Goal: Find specific page/section: Find specific page/section

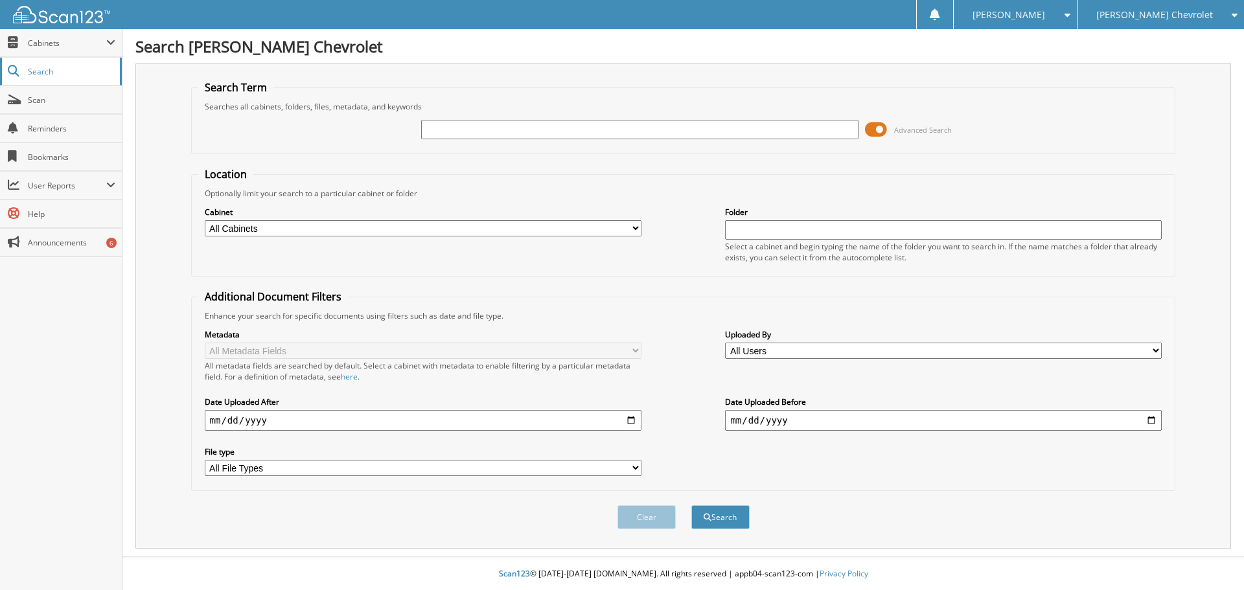
click at [64, 78] on link "Search" at bounding box center [61, 72] width 122 height 28
click at [459, 130] on input "text" at bounding box center [639, 129] width 437 height 19
type input "301966"
click at [691, 505] on button "Search" at bounding box center [720, 517] width 58 height 24
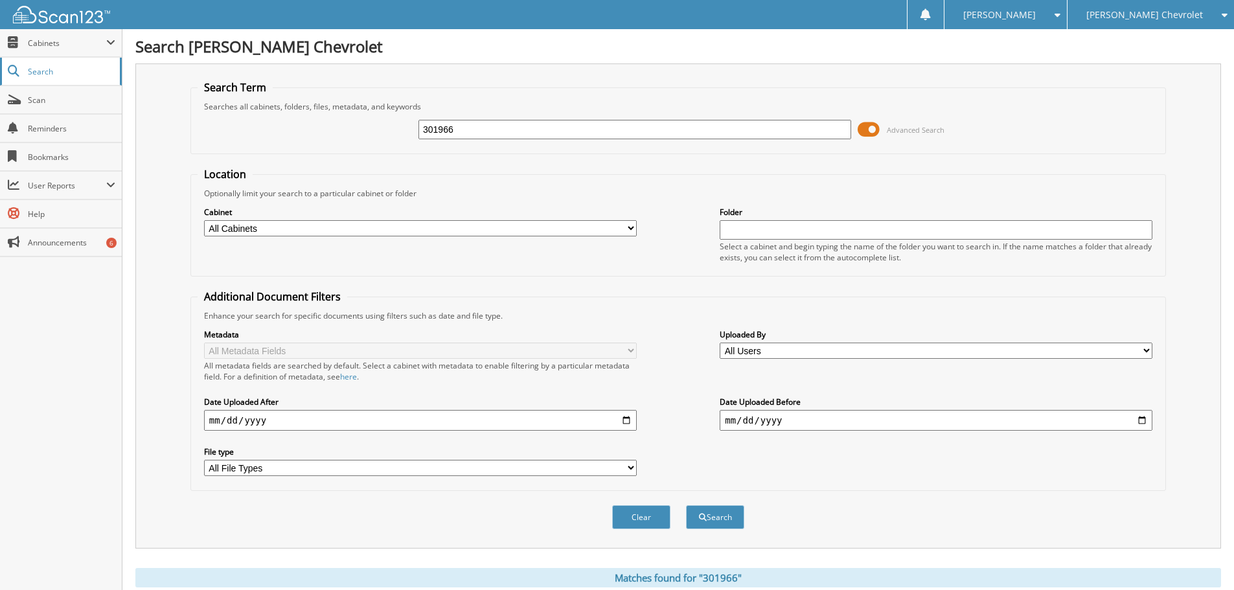
click at [61, 67] on span "Search" at bounding box center [71, 71] width 86 height 11
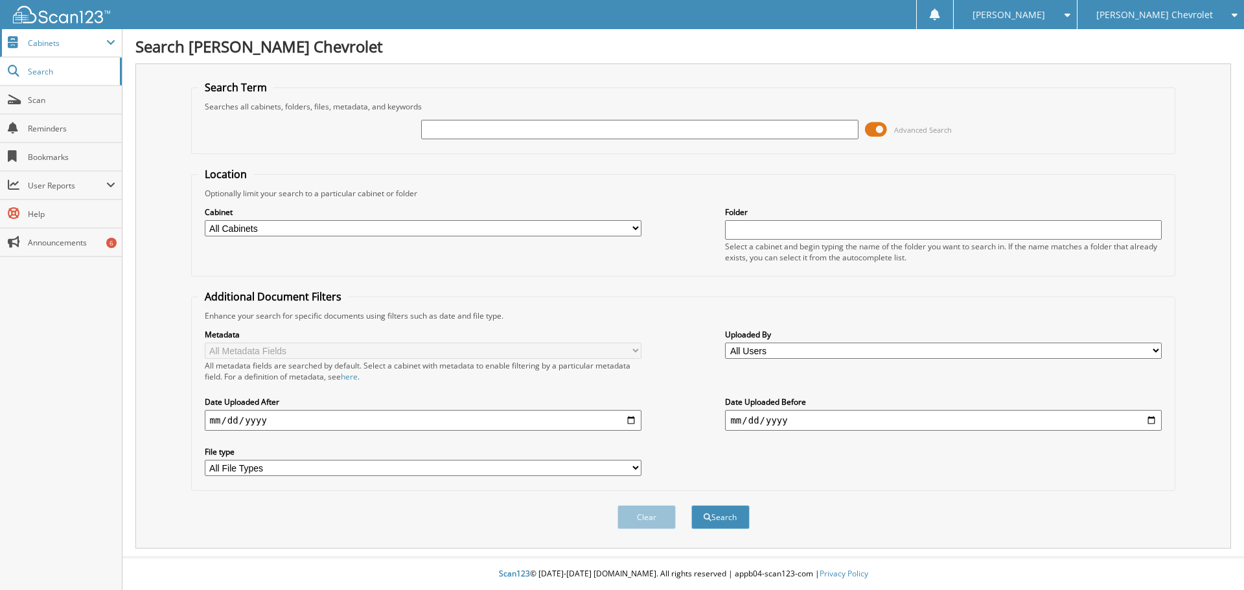
click at [75, 41] on span "Cabinets" at bounding box center [67, 43] width 78 height 11
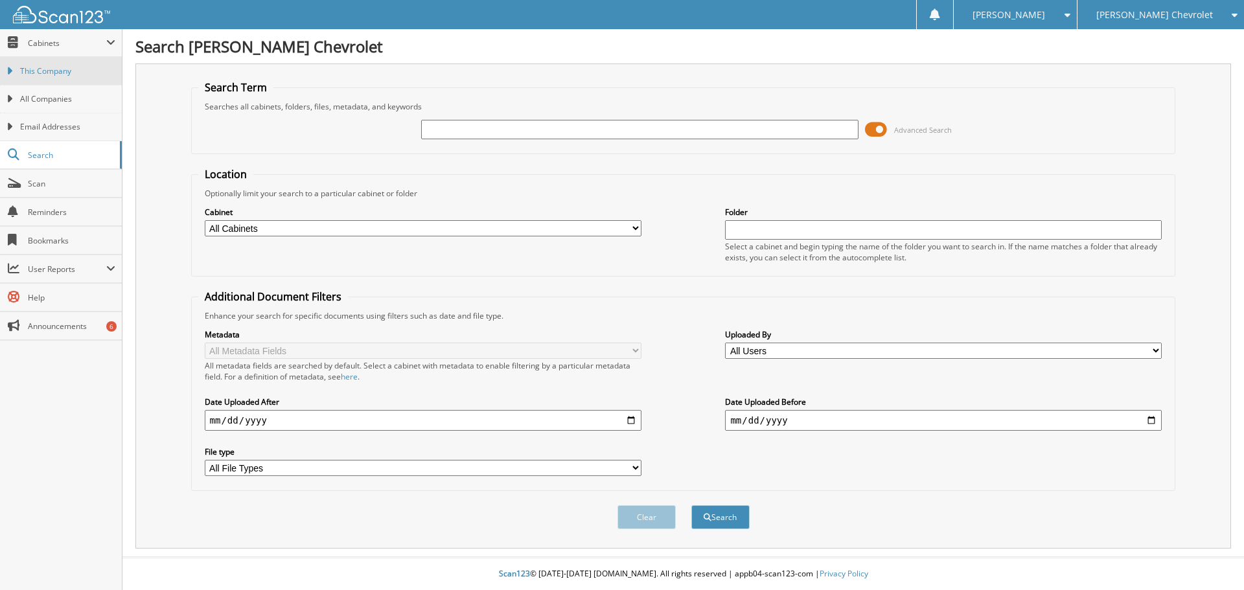
click at [65, 68] on span "This Company" at bounding box center [67, 71] width 95 height 12
